Goal: Information Seeking & Learning: Learn about a topic

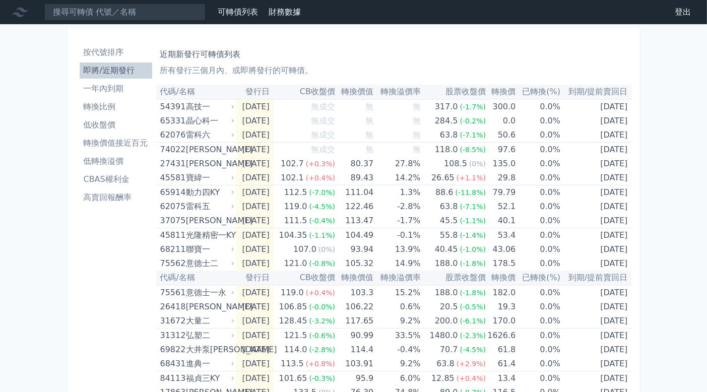
click at [112, 91] on li "一年內到期" at bounding box center [116, 89] width 73 height 12
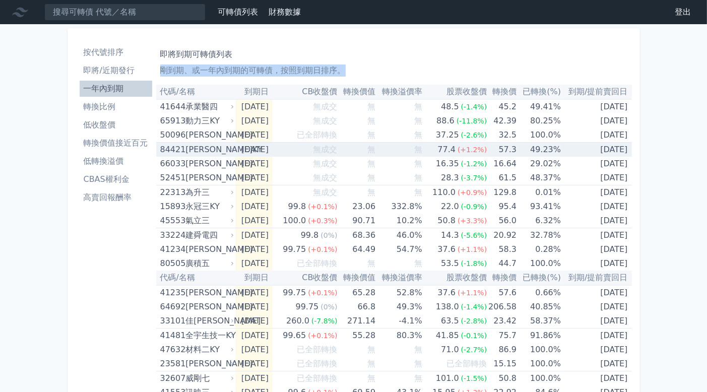
drag, startPoint x: 483, startPoint y: 154, endPoint x: 502, endPoint y: 60, distance: 95.6
click at [502, 60] on div "即將到期可轉債列表 剛到期、或一年內到期的可轉債，按照到期日排序。" at bounding box center [394, 60] width 468 height 32
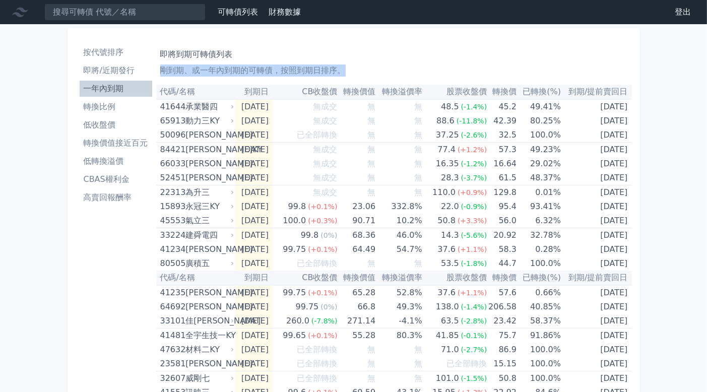
click at [497, 72] on p "剛到期、或一年內到期的可轉債，按照到期日排序。" at bounding box center [394, 70] width 468 height 12
click at [302, 71] on p "剛到期、或一年內到期的可轉債，按照到期日排序。" at bounding box center [394, 70] width 468 height 12
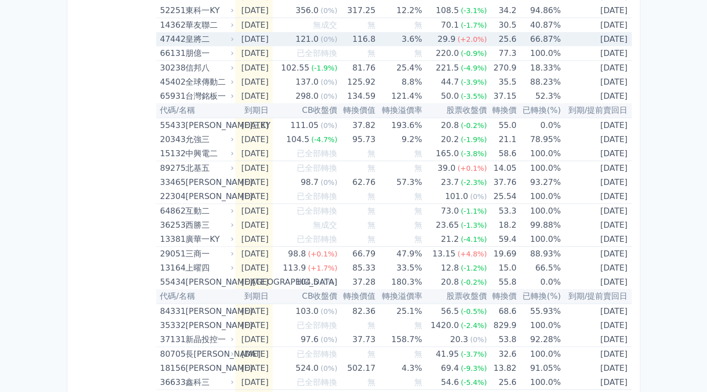
scroll to position [806, 0]
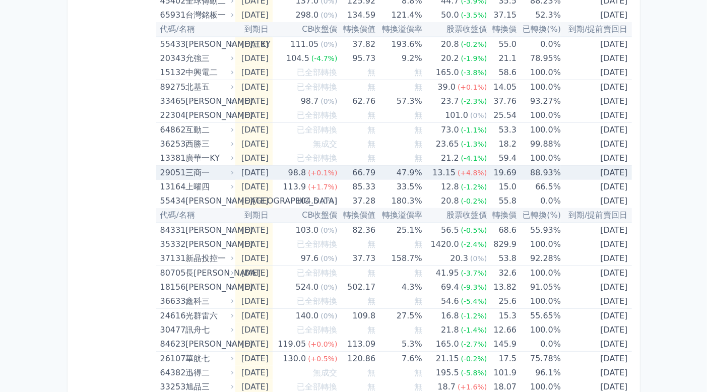
click at [255, 172] on td "[DATE]" at bounding box center [253, 173] width 37 height 15
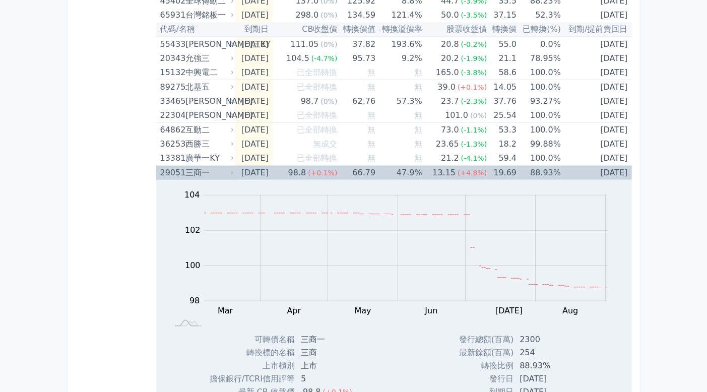
click at [255, 172] on td "[DATE]" at bounding box center [253, 173] width 37 height 15
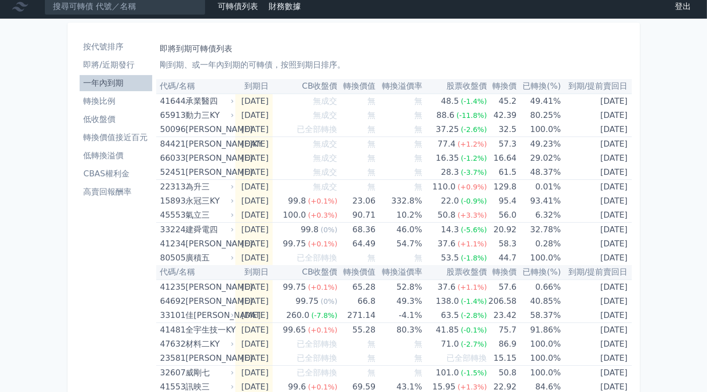
scroll to position [0, 0]
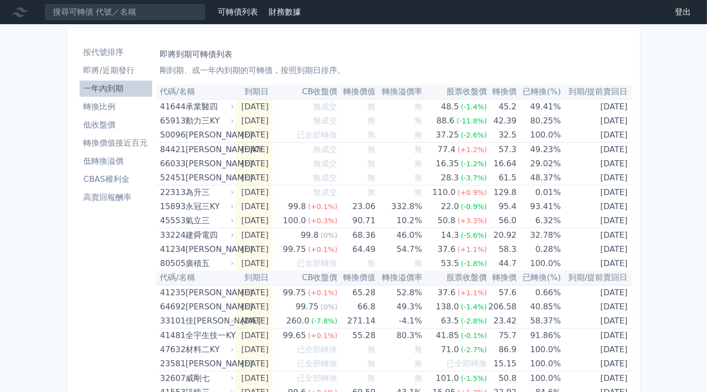
click at [130, 107] on li "轉換比例" at bounding box center [116, 107] width 73 height 12
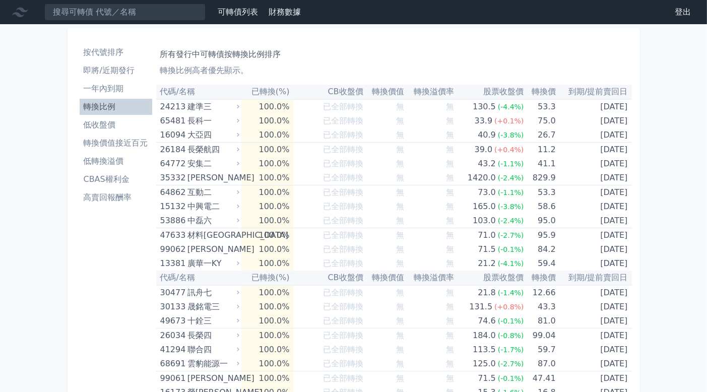
click at [121, 69] on li "即將/近期發行" at bounding box center [116, 70] width 73 height 12
